Goal: Task Accomplishment & Management: Manage account settings

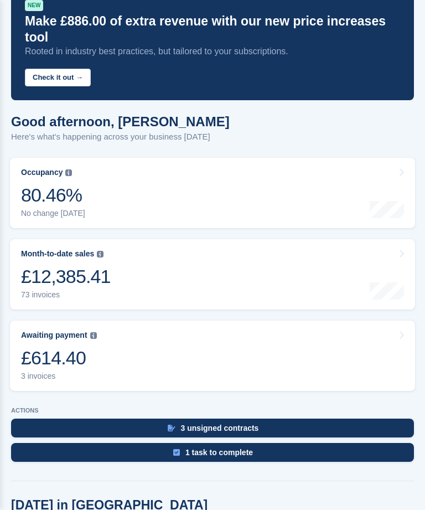
click at [164, 335] on link "Awaiting payment The total outstanding balance on all open invoices. £614.40 3 …" at bounding box center [212, 356] width 405 height 70
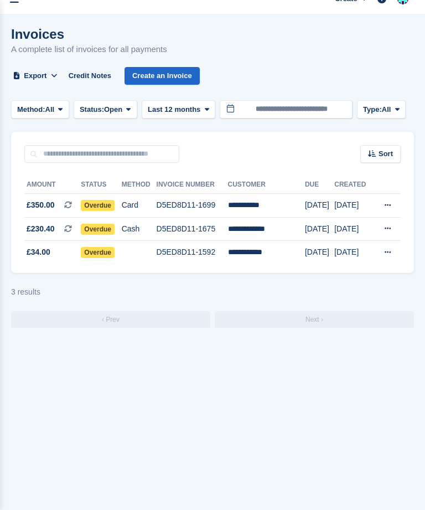
scroll to position [29, 0]
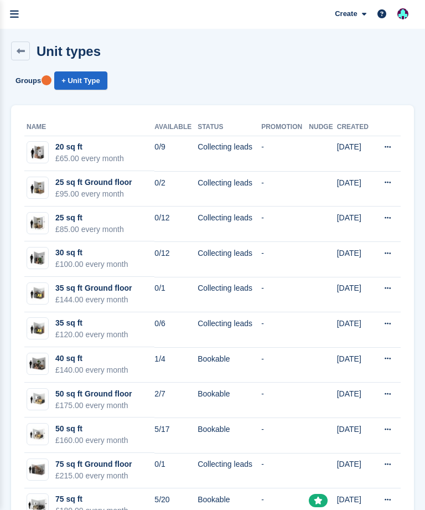
click at [6, 13] on link "menu" at bounding box center [14, 14] width 29 height 29
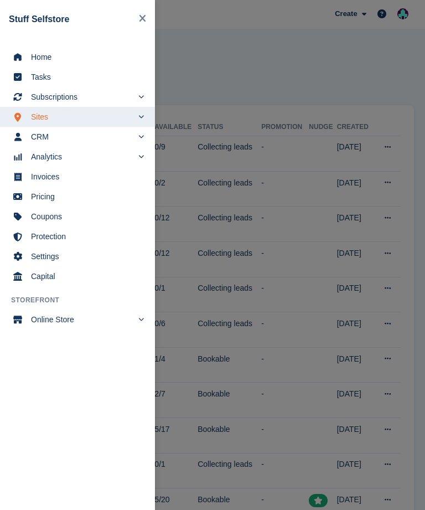
click at [78, 96] on span "Subscriptions" at bounding box center [82, 97] width 102 height 16
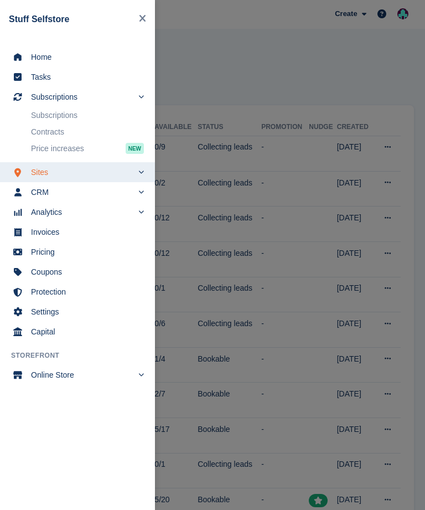
click at [79, 115] on link "Subscriptions" at bounding box center [87, 115] width 113 height 16
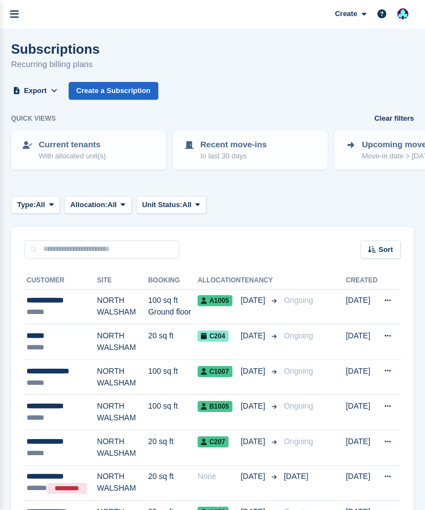
click at [7, 14] on link "menu" at bounding box center [14, 14] width 29 height 29
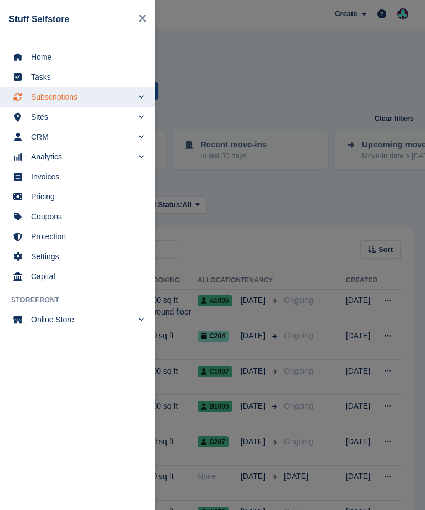
click at [39, 59] on span "Home" at bounding box center [84, 57] width 107 height 16
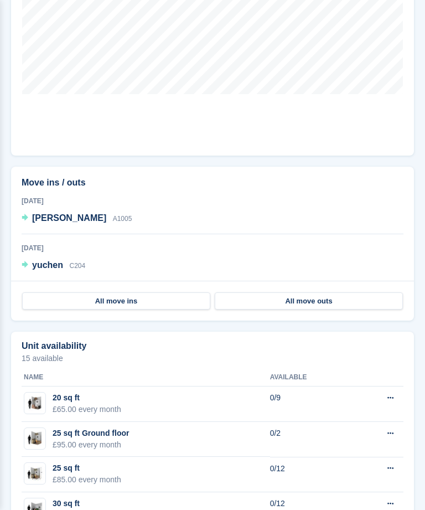
scroll to position [721, 0]
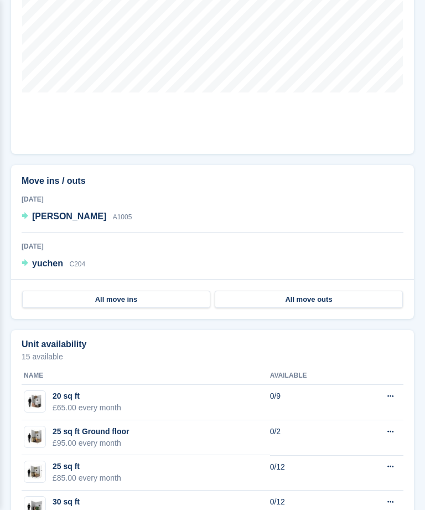
click at [42, 259] on span "yuchen" at bounding box center [47, 263] width 31 height 9
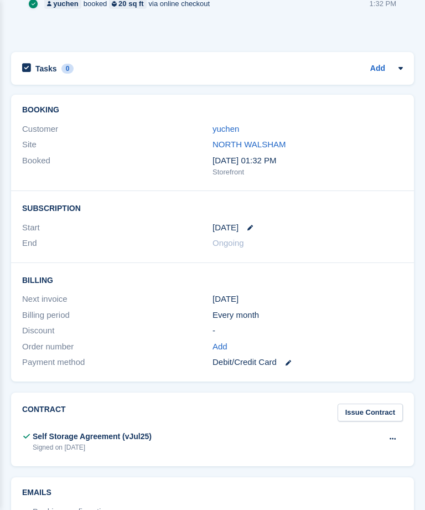
scroll to position [821, 0]
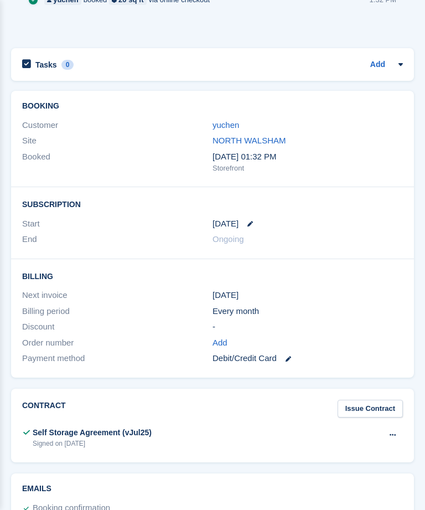
click at [229, 352] on div "Debit/Credit Card" at bounding box center [308, 358] width 190 height 13
click at [240, 352] on div "Debit/Credit Card" at bounding box center [308, 358] width 190 height 13
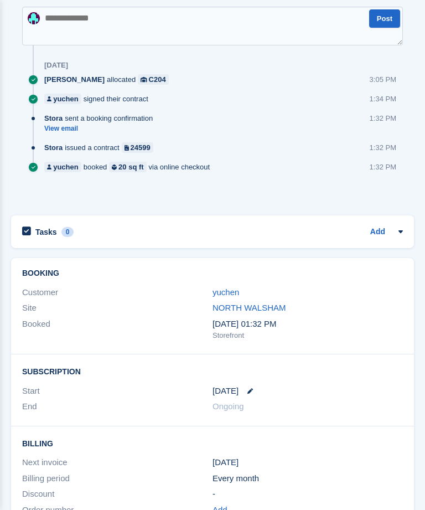
scroll to position [642, 0]
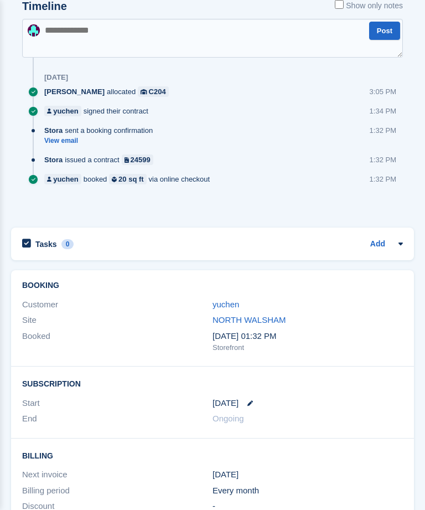
click at [224, 300] on link "yuchen" at bounding box center [226, 304] width 27 height 9
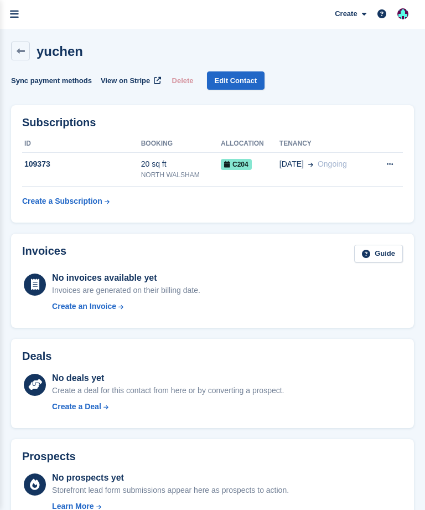
click at [14, 16] on icon "menu" at bounding box center [14, 14] width 9 height 10
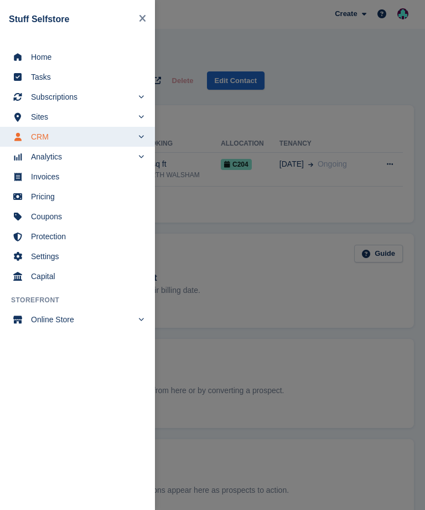
click at [43, 55] on span "Home" at bounding box center [84, 57] width 107 height 16
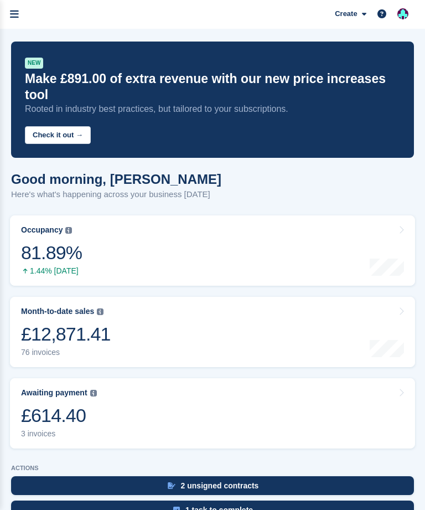
click at [49, 246] on div "81.89%" at bounding box center [51, 252] width 61 height 23
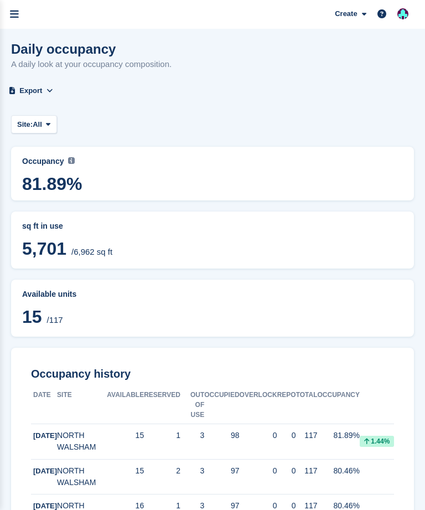
click at [16, 12] on icon "menu" at bounding box center [14, 14] width 9 height 10
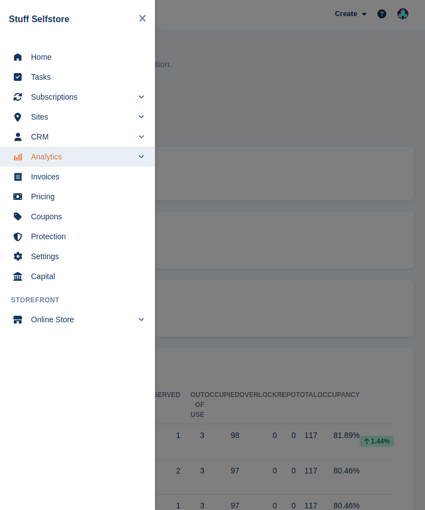
click at [43, 58] on span "Home" at bounding box center [84, 57] width 107 height 16
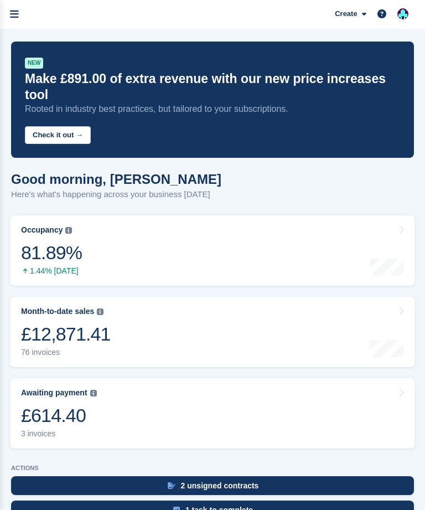
click at [17, 19] on icon "menu" at bounding box center [14, 14] width 9 height 10
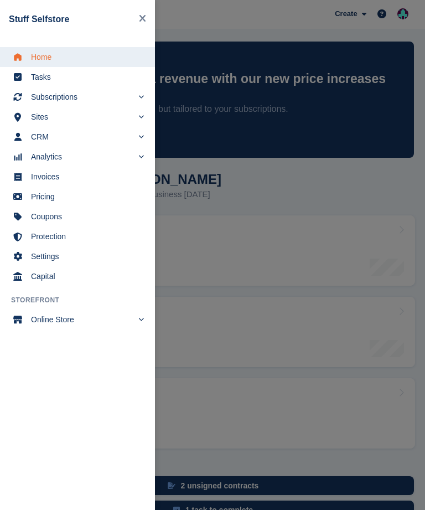
click at [220, 239] on div "main navigation" at bounding box center [212, 255] width 425 height 510
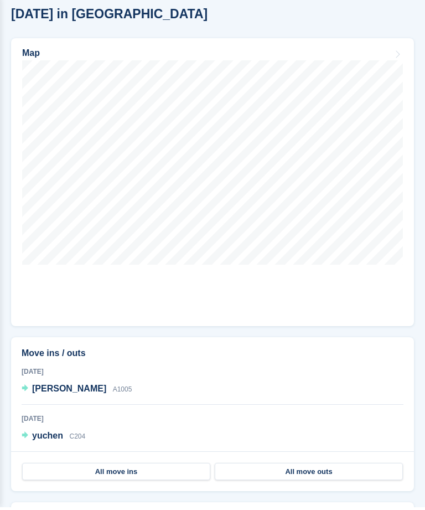
scroll to position [549, 0]
